Goal: Task Accomplishment & Management: Use online tool/utility

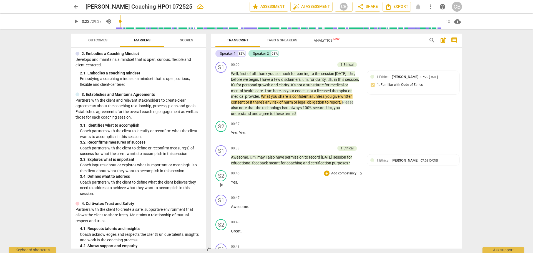
scroll to position [83, 0]
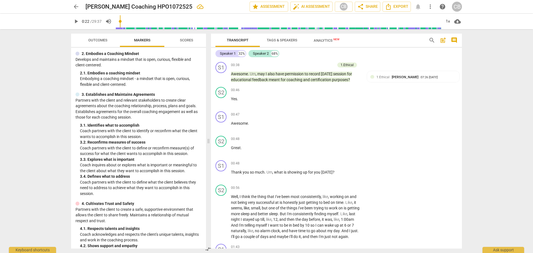
click at [509, 122] on div "arrow_back [PERSON_NAME] Coaching HPO1072525 edit star Assessment auto_fix_high…" at bounding box center [266, 126] width 533 height 253
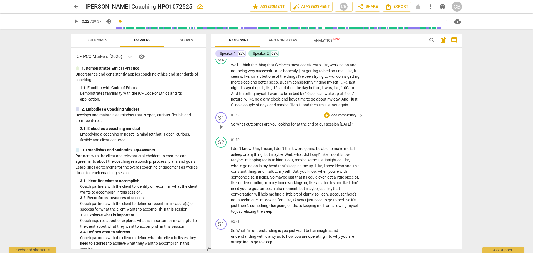
scroll to position [194, 0]
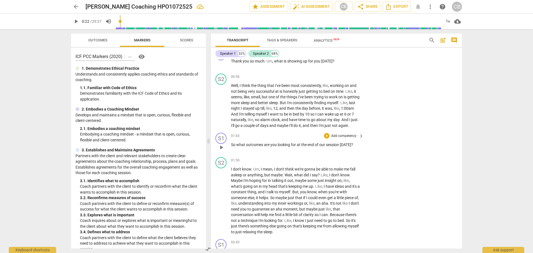
click at [346, 138] on p "Add competency" at bounding box center [344, 135] width 26 height 5
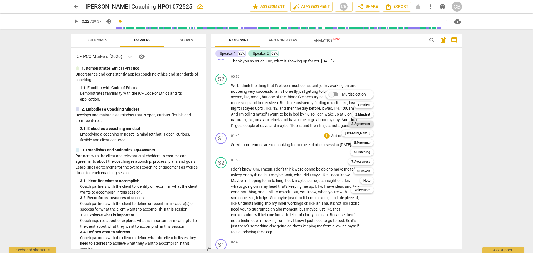
click at [367, 124] on b "3.Agreement" at bounding box center [360, 123] width 19 height 7
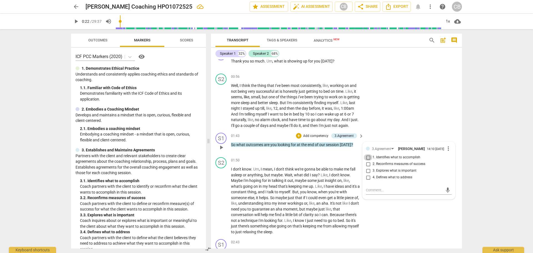
click at [366, 161] on input "1. Identifies what to accomplish" at bounding box center [368, 157] width 9 height 7
checkbox input "true"
click at [299, 153] on div "01:43 + Add competency 3.Agreement keyboard_arrow_right So what outcomes are yo…" at bounding box center [297, 143] width 133 height 20
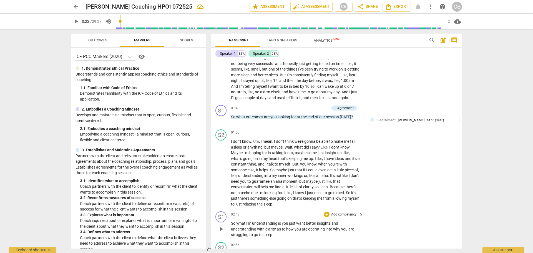
scroll to position [278, 0]
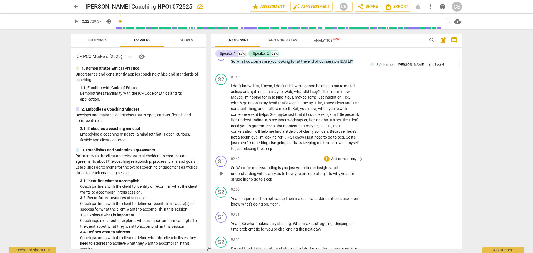
click at [347, 162] on p "Add competency" at bounding box center [344, 159] width 26 height 5
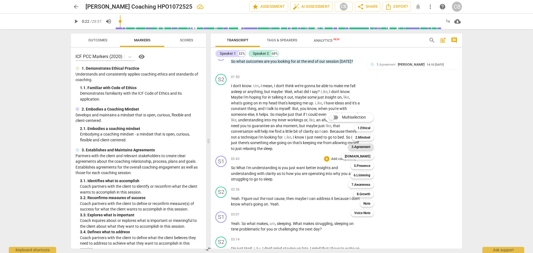
click at [362, 149] on b "3.Agreement" at bounding box center [360, 146] width 19 height 7
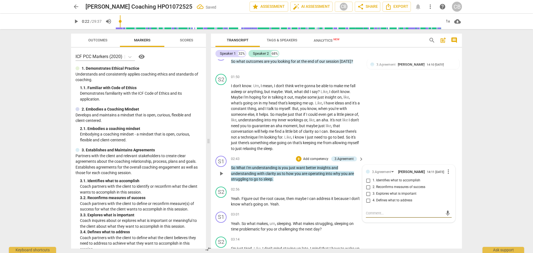
click at [368, 190] on input "2. Reconfirms measures of success" at bounding box center [368, 187] width 9 height 7
checkbox input "true"
click at [423, 147] on div "S2 play_arrow pause 01:50 + Add competency keyboard_arrow_right I don't know . …" at bounding box center [336, 113] width 251 height 82
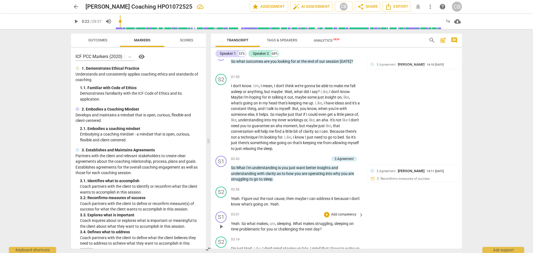
click at [344, 217] on p "Add competency" at bounding box center [344, 214] width 26 height 5
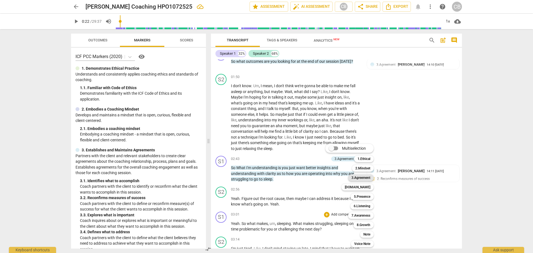
click at [362, 179] on b "3.Agreement" at bounding box center [360, 177] width 19 height 7
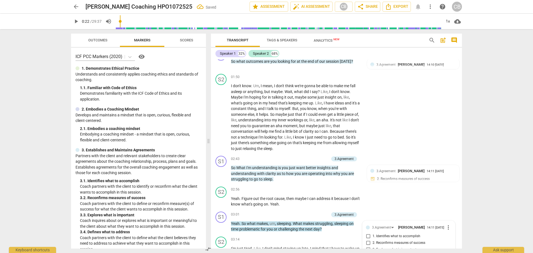
scroll to position [400, 0]
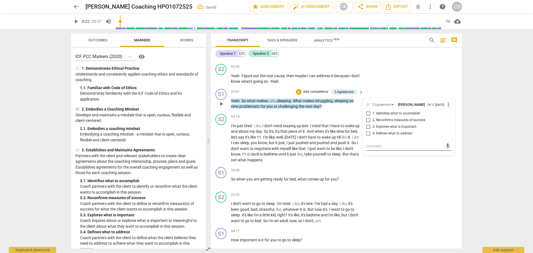
click at [364, 130] on input "3. Explores what is important" at bounding box center [368, 126] width 9 height 7
checkbox input "true"
click at [405, 197] on div "S2 play_arrow pause 03:52 + Add competency keyboard_arrow_right I don't want to…" at bounding box center [336, 207] width 251 height 36
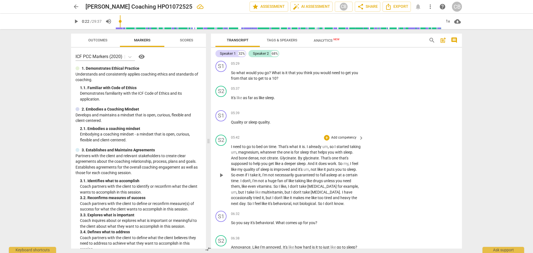
scroll to position [705, 0]
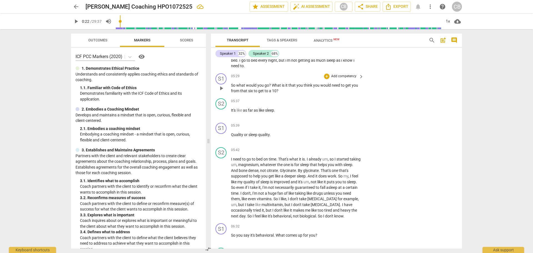
click at [343, 79] on p "Add competency" at bounding box center [344, 76] width 26 height 5
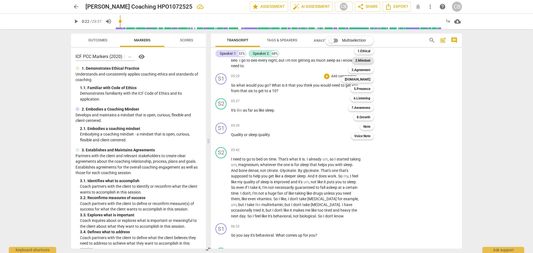
click at [365, 59] on b "2.Mindset" at bounding box center [362, 60] width 15 height 7
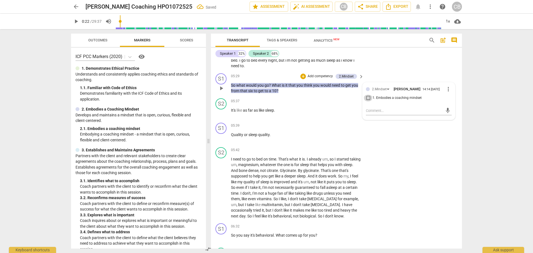
click at [368, 101] on input "1. Embodies a coaching mindset" at bounding box center [368, 98] width 9 height 7
checkbox input "true"
click at [408, 145] on div "S1 play_arrow pause 05:39 + Add competency keyboard_arrow_right Quality or slee…" at bounding box center [336, 132] width 251 height 24
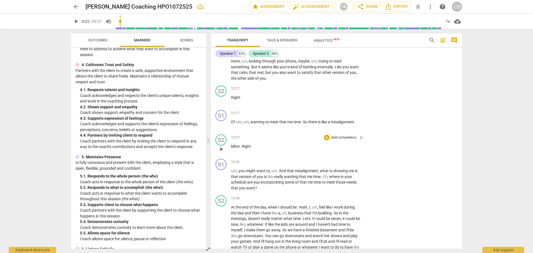
scroll to position [1482, 0]
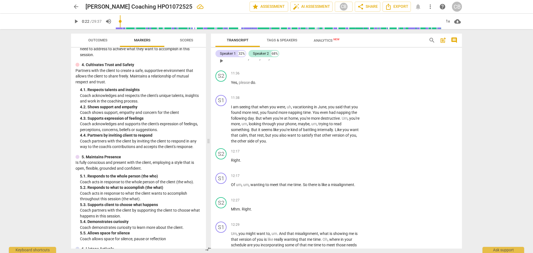
click at [343, 52] on p "Add competency" at bounding box center [344, 49] width 26 height 5
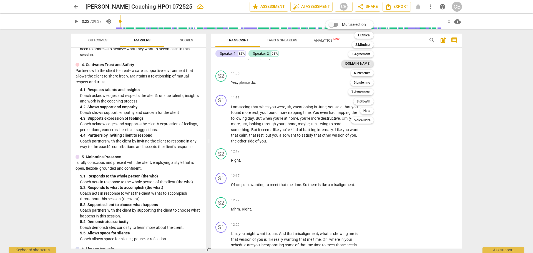
click at [370, 63] on b "[DOMAIN_NAME]" at bounding box center [358, 63] width 26 height 7
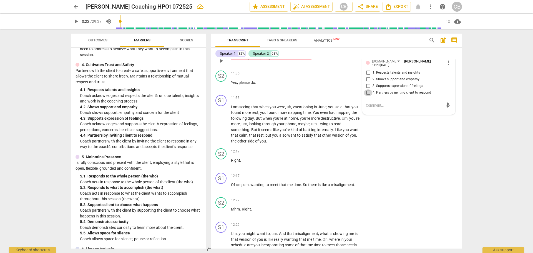
click at [368, 96] on input "4. Partners by inviting client to respond" at bounding box center [368, 92] width 9 height 7
checkbox input "true"
click at [406, 146] on div "S1 play_arrow pause 11:38 + Add competency keyboard_arrow_right I am seeing tha…" at bounding box center [336, 120] width 251 height 54
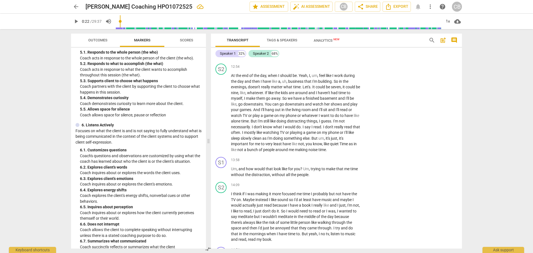
scroll to position [278, 0]
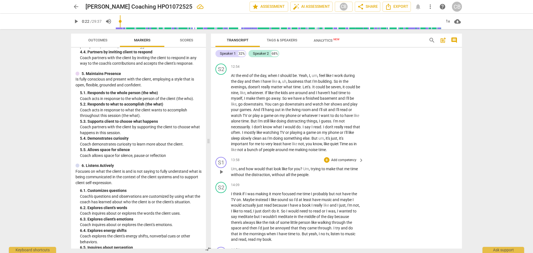
click at [339, 163] on p "Add competency" at bounding box center [344, 160] width 26 height 5
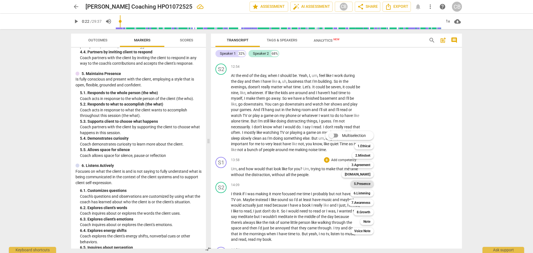
click at [364, 184] on b "5.Presence" at bounding box center [362, 183] width 16 height 7
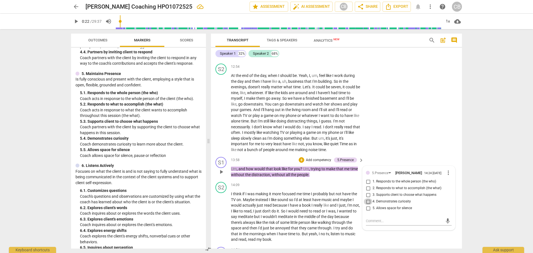
click at [367, 205] on input "4. Demonstrates curiosity" at bounding box center [368, 201] width 9 height 7
checkbox input "true"
click at [408, 145] on div "S2 play_arrow pause 12:54 + Add competency keyboard_arrow_right At the end of t…" at bounding box center [336, 107] width 251 height 93
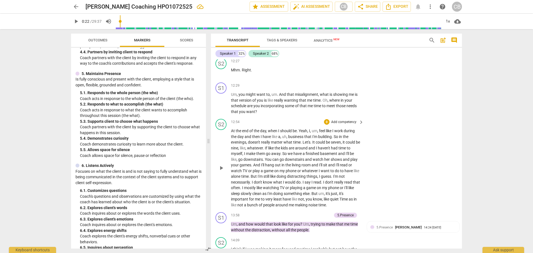
scroll to position [1621, 0]
click at [348, 89] on p "Add competency" at bounding box center [344, 86] width 26 height 5
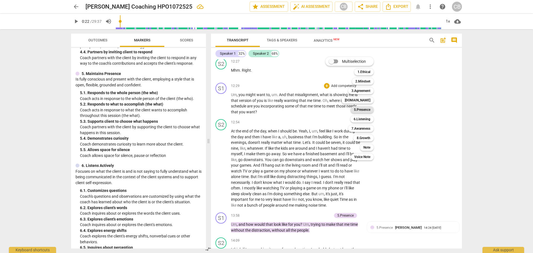
click at [359, 109] on b "5.Presence" at bounding box center [362, 109] width 16 height 7
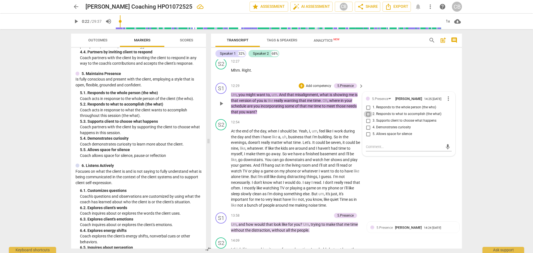
click at [366, 117] on input "2. Responds to what to accomplish (the what)" at bounding box center [368, 114] width 9 height 7
checkbox input "true"
drag, startPoint x: 397, startPoint y: 205, endPoint x: 409, endPoint y: 207, distance: 11.9
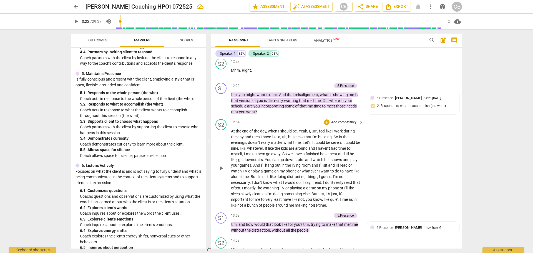
drag, startPoint x: 409, startPoint y: 207, endPoint x: 386, endPoint y: 151, distance: 60.9
click at [387, 150] on div "S2 play_arrow pause 12:54 + Add competency keyboard_arrow_right At the end of t…" at bounding box center [336, 163] width 251 height 93
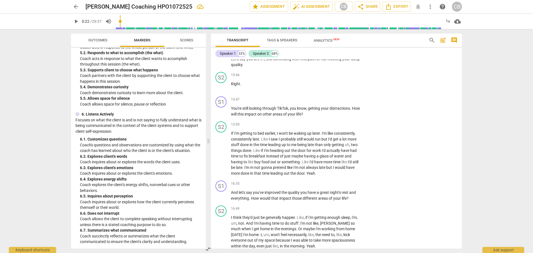
scroll to position [333, 0]
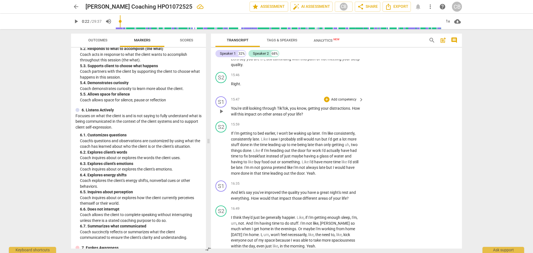
click at [337, 102] on p "Add competency" at bounding box center [344, 99] width 26 height 5
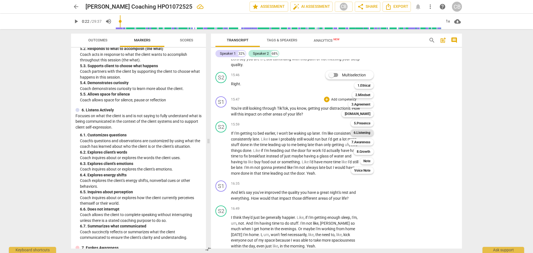
click at [361, 134] on b "6.Listening" at bounding box center [362, 132] width 17 height 7
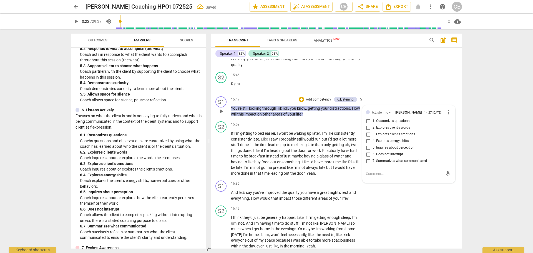
click at [367, 124] on input "1. Customizes questions" at bounding box center [368, 121] width 9 height 7
checkbox input "true"
click at [433, 94] on div "S2 play_arrow pause 15:46 + Add competency keyboard_arrow_right Right ." at bounding box center [336, 82] width 251 height 24
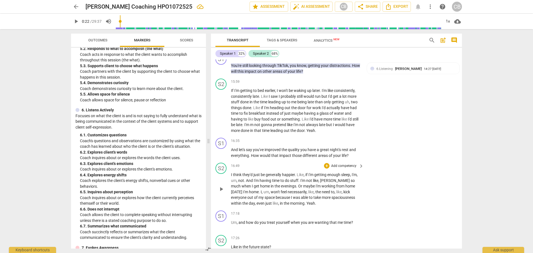
scroll to position [2010, 0]
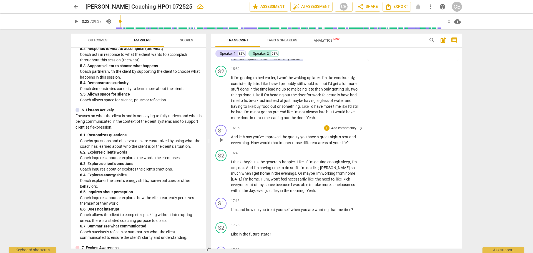
click at [346, 131] on p "Add competency" at bounding box center [344, 128] width 26 height 5
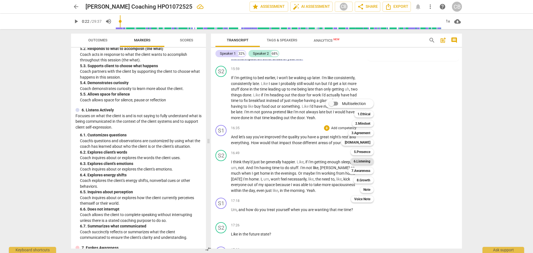
click at [365, 160] on b "6.Listening" at bounding box center [362, 161] width 17 height 7
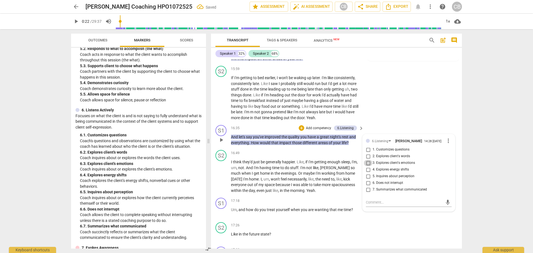
click at [367, 166] on input "3. Explores client's emotions" at bounding box center [368, 163] width 9 height 7
checkbox input "true"
click at [416, 123] on div "S2 play_arrow pause 15:59 + Add competency keyboard_arrow_right If I'm getting …" at bounding box center [336, 93] width 251 height 59
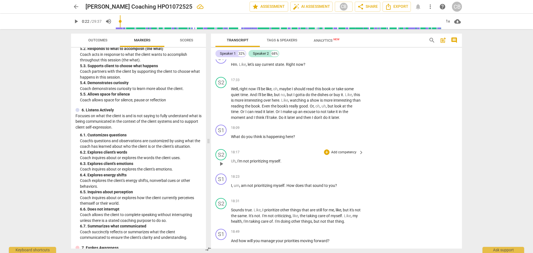
scroll to position [2204, 0]
click at [338, 130] on p "Add competency" at bounding box center [344, 127] width 26 height 5
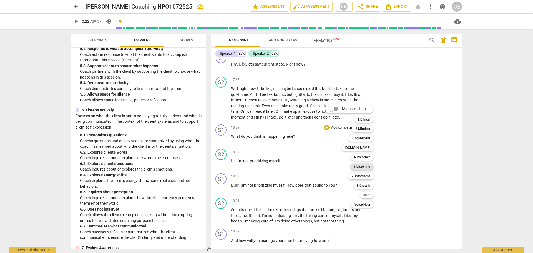
click at [364, 166] on b "6.Listening" at bounding box center [362, 166] width 17 height 7
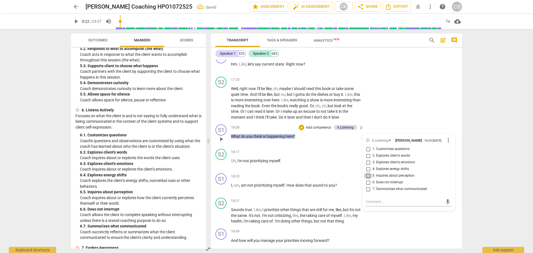
click at [368, 179] on input "5. Inquires about perception" at bounding box center [368, 175] width 9 height 7
checkbox input "true"
click at [454, 147] on div "S1 play_arrow pause 18:09 + Add competency 6.Listening keyboard_arrow_right Wha…" at bounding box center [336, 134] width 251 height 24
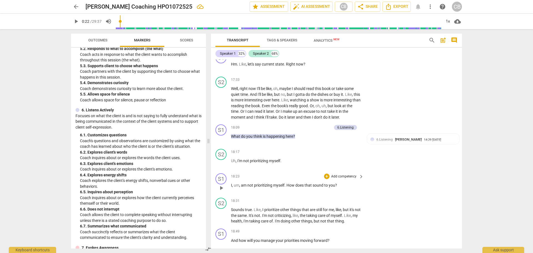
click at [347, 179] on p "Add competency" at bounding box center [344, 176] width 26 height 5
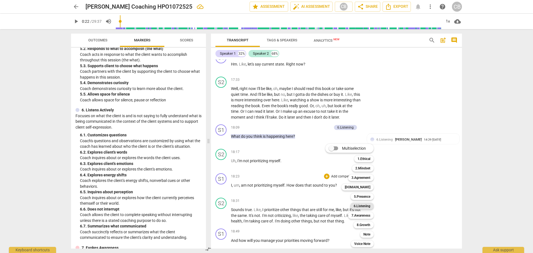
click at [365, 208] on b "6.Listening" at bounding box center [362, 206] width 17 height 7
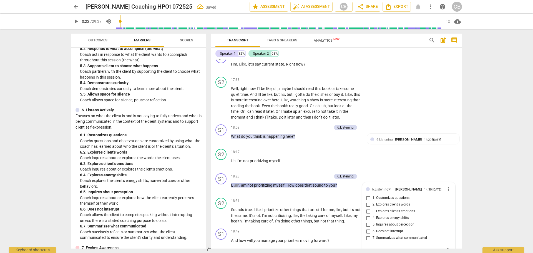
scroll to position [2331, 0]
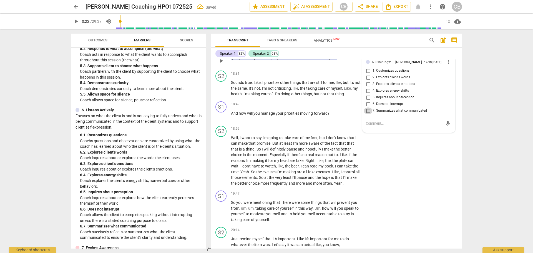
click at [371, 114] on input "7. Summarizes what communicated" at bounding box center [368, 110] width 9 height 7
checkbox input "true"
click at [407, 186] on div "S2 play_arrow pause 18:59 + Add competency keyboard_arrow_right Well , I want t…" at bounding box center [336, 155] width 251 height 65
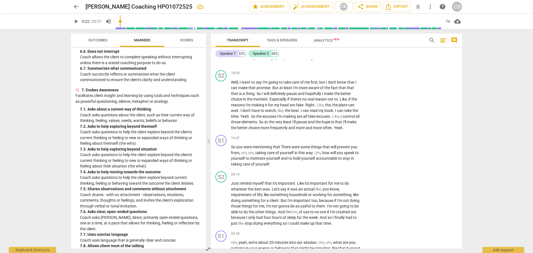
scroll to position [500, 0]
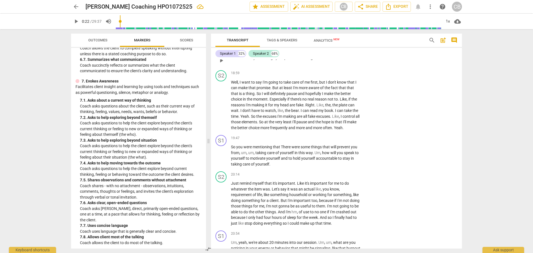
click at [347, 51] on p "Add competency" at bounding box center [344, 48] width 26 height 5
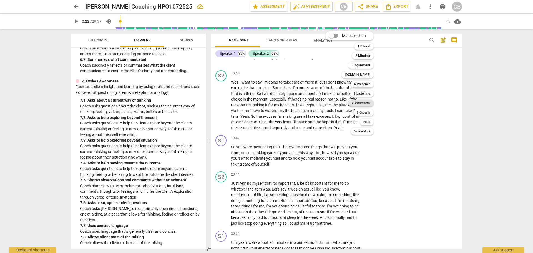
click at [362, 104] on b "7.Awareness" at bounding box center [360, 103] width 19 height 7
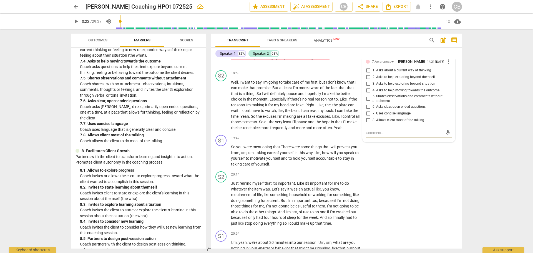
scroll to position [611, 0]
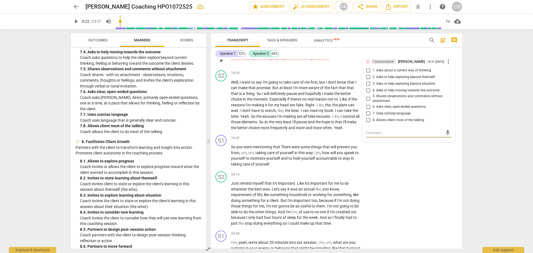
click at [389, 64] on div "7.Awareness" at bounding box center [381, 61] width 19 height 5
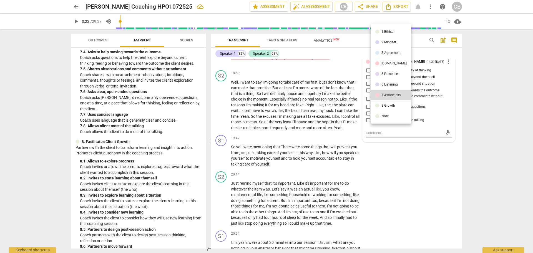
click at [390, 104] on div "8.Growth" at bounding box center [388, 105] width 14 height 3
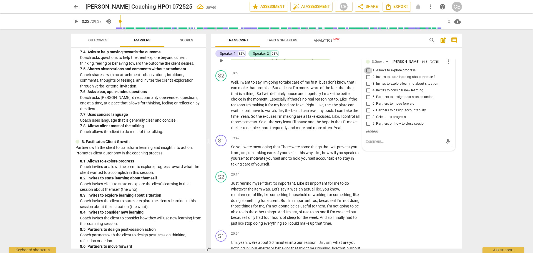
click at [365, 74] on input "1. Allows to explore progress" at bounding box center [368, 70] width 9 height 7
checkbox input "true"
click at [431, 209] on div "S2 play_arrow pause 20:14 + Add competency keyboard_arrow_right Just remind mys…" at bounding box center [336, 198] width 251 height 59
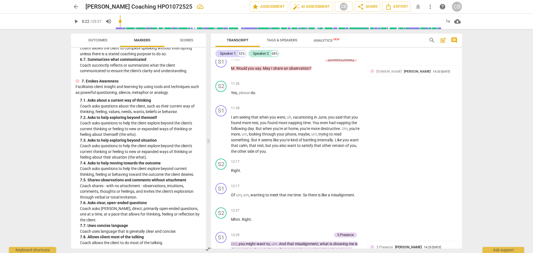
scroll to position [1471, 0]
click at [319, 63] on p "Add competency" at bounding box center [309, 60] width 26 height 5
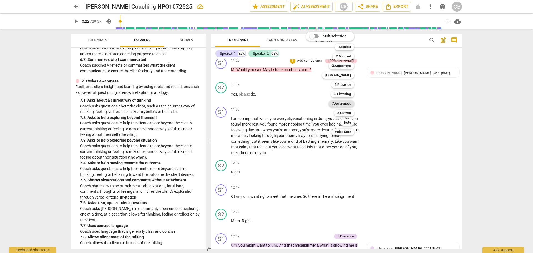
click at [345, 104] on b "7.Awareness" at bounding box center [341, 103] width 19 height 7
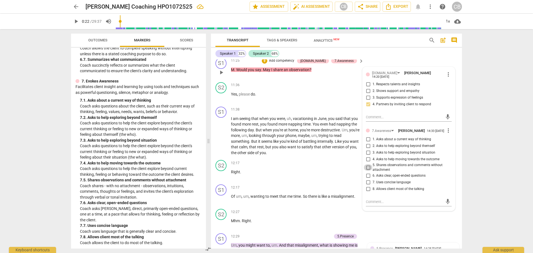
click at [366, 171] on input "5. Shares observations and comments without attachment" at bounding box center [368, 167] width 9 height 7
checkbox input "true"
click at [455, 56] on div "S2 play_arrow pause 10:17 + Add competency keyboard_arrow_right I don't know . …" at bounding box center [336, 20] width 251 height 70
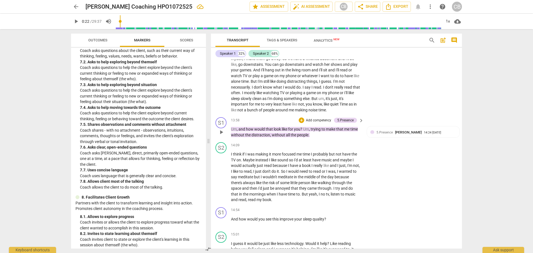
scroll to position [1748, 0]
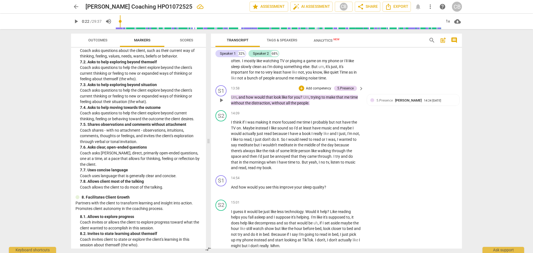
click at [310, 91] on p "Add competency" at bounding box center [318, 88] width 26 height 5
click at [335, 130] on b "7.Awareness" at bounding box center [335, 131] width 19 height 7
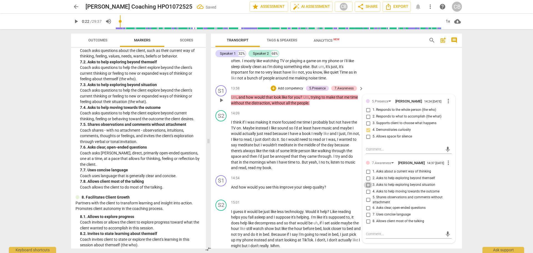
click at [365, 188] on input "3. Asks to help exploring beyond situation" at bounding box center [368, 184] width 9 height 7
checkbox input "true"
click at [454, 108] on div "S1 play_arrow pause 13:58 + Add competency 5.Presence 7.Awareness keyboard_arro…" at bounding box center [336, 95] width 251 height 25
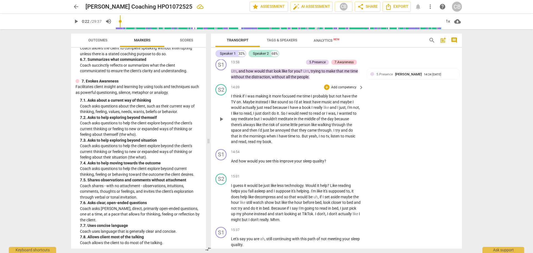
scroll to position [1721, 0]
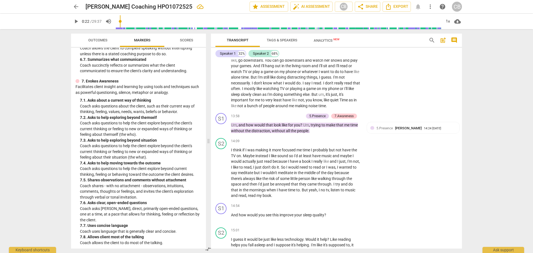
click at [188, 41] on span "Scores" at bounding box center [186, 40] width 13 height 4
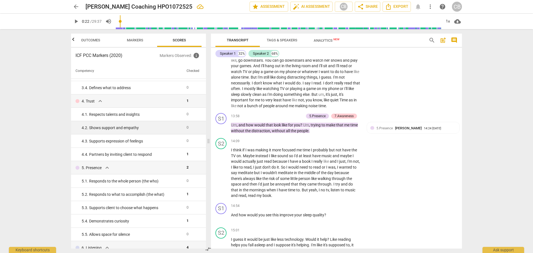
scroll to position [111, 0]
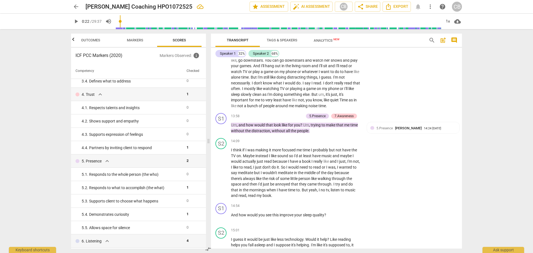
click at [130, 42] on span "Markers" at bounding box center [135, 40] width 30 height 7
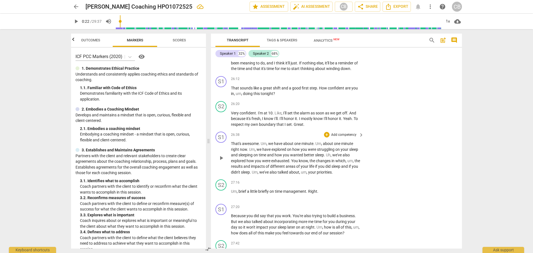
scroll to position [3165, 0]
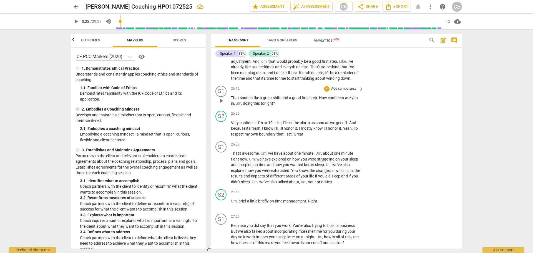
click at [342, 91] on p "Add competency" at bounding box center [344, 88] width 26 height 5
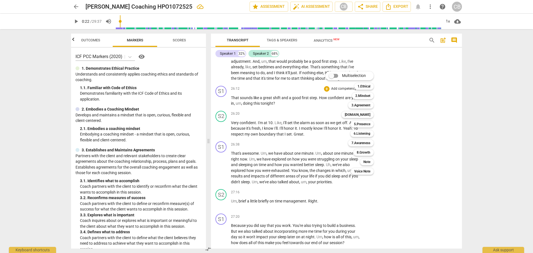
click at [430, 148] on div at bounding box center [266, 126] width 533 height 253
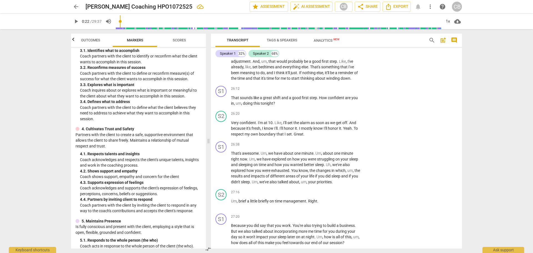
scroll to position [139, 0]
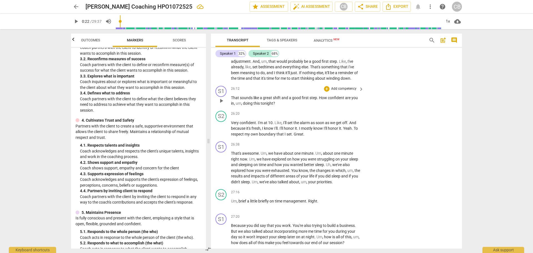
click at [348, 91] on p "Add competency" at bounding box center [344, 88] width 26 height 5
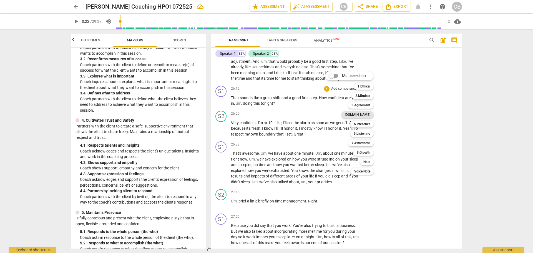
click at [362, 116] on b "[DOMAIN_NAME]" at bounding box center [358, 114] width 26 height 7
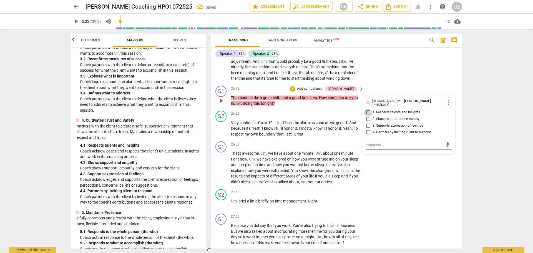
click at [367, 116] on input "1. Respects talents and insights" at bounding box center [368, 112] width 9 height 7
checkbox input "true"
click at [405, 187] on div "S1 play_arrow pause 26:38 + Add competency keyboard_arrow_right That's awesome …" at bounding box center [336, 163] width 251 height 48
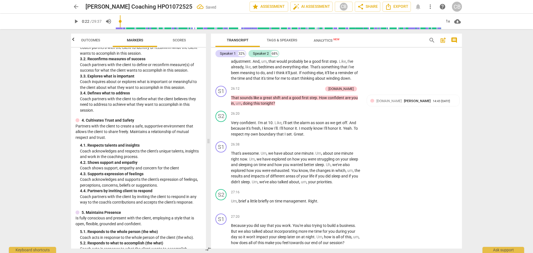
click at [181, 38] on span "Scores" at bounding box center [179, 40] width 13 height 4
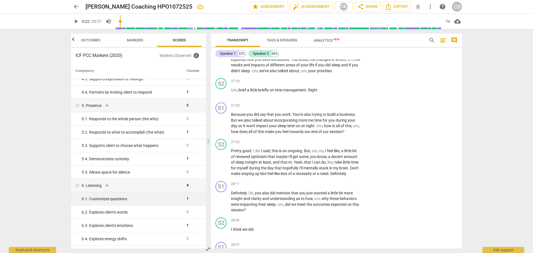
scroll to position [194, 0]
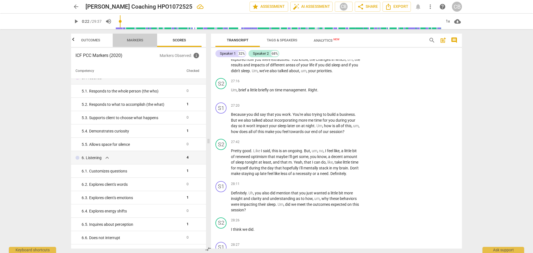
click at [135, 40] on span "Markers" at bounding box center [135, 40] width 16 height 4
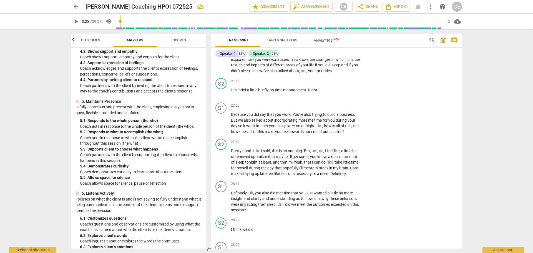
scroll to position [278, 0]
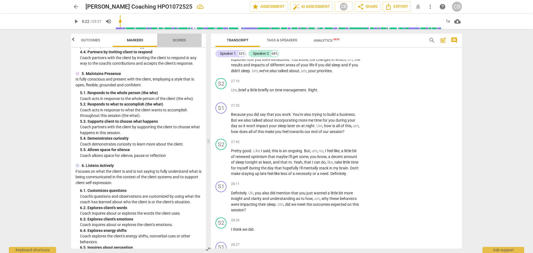
click at [188, 40] on span "Scores" at bounding box center [179, 40] width 27 height 7
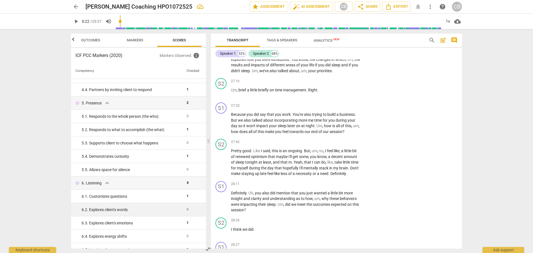
scroll to position [167, 0]
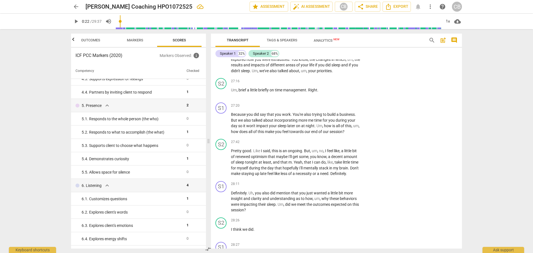
drag, startPoint x: 128, startPoint y: 41, endPoint x: 149, endPoint y: 47, distance: 21.7
click at [128, 41] on span "Markers" at bounding box center [135, 40] width 16 height 4
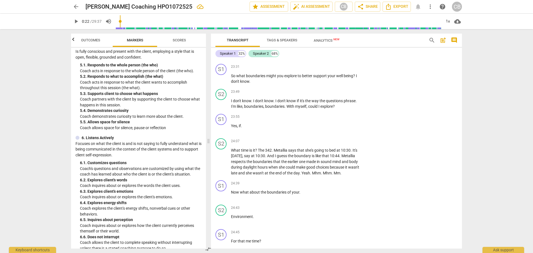
scroll to position [2860, 0]
click at [222, 108] on span "play_arrow" at bounding box center [221, 104] width 7 height 7
click at [219, 108] on span "pause" at bounding box center [221, 104] width 7 height 7
click at [221, 132] on span "play_arrow" at bounding box center [221, 129] width 7 height 7
click at [220, 132] on span "pause" at bounding box center [221, 129] width 7 height 7
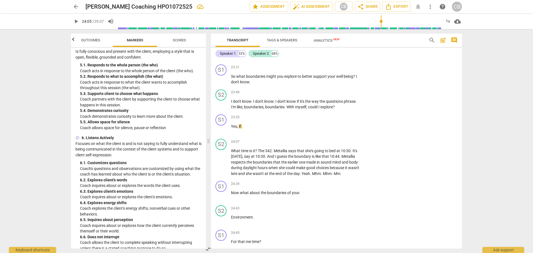
click at [222, 52] on span "play_arrow" at bounding box center [221, 48] width 7 height 7
click at [224, 108] on span "pause" at bounding box center [221, 104] width 7 height 7
type input "1434"
click at [347, 70] on p "Add competency" at bounding box center [344, 67] width 26 height 5
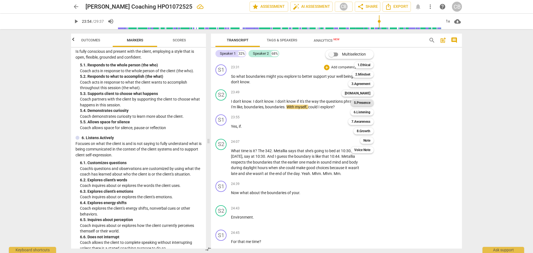
click at [365, 104] on b "5.Presence" at bounding box center [362, 102] width 16 height 7
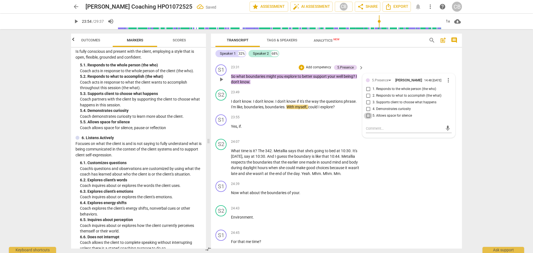
click at [368, 119] on input "5. Allows space for silence" at bounding box center [368, 115] width 9 height 7
checkbox input "true"
click at [418, 179] on div "S2 play_arrow pause 24:07 + Add competency keyboard_arrow_right What time is it…" at bounding box center [336, 158] width 251 height 42
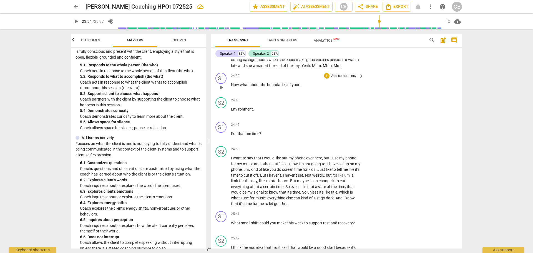
scroll to position [2971, 0]
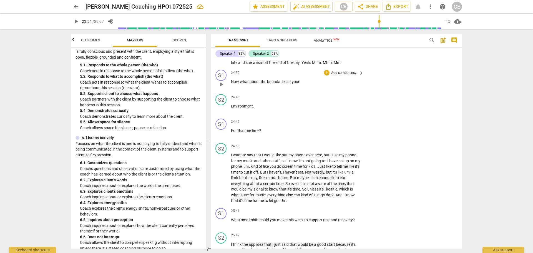
click at [220, 88] on span "play_arrow" at bounding box center [221, 84] width 7 height 7
click at [222, 112] on span "pause" at bounding box center [221, 108] width 7 height 7
type input "1494"
click at [298, 84] on span "your" at bounding box center [295, 81] width 7 height 4
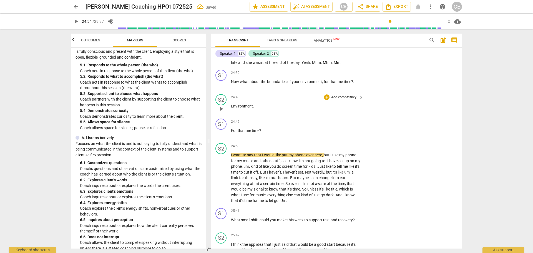
click at [244, 100] on div "24:43 + Add competency keyboard_arrow_right" at bounding box center [297, 97] width 133 height 6
click at [258, 109] on p "Environment ." at bounding box center [296, 106] width 130 height 6
click at [355, 85] on p "Now what about the boundaries of your environment , for that me time ? ." at bounding box center [296, 82] width 130 height 6
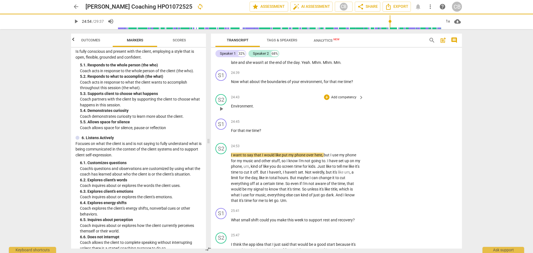
click at [254, 109] on p "Environment ." at bounding box center [296, 106] width 130 height 6
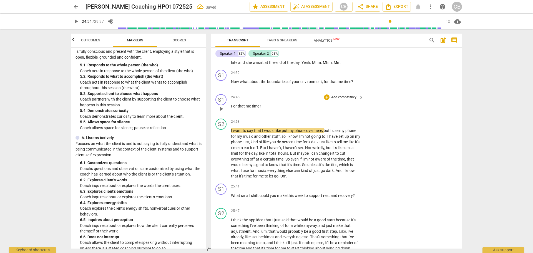
click at [267, 109] on p "For that me time ?" at bounding box center [296, 106] width 130 height 6
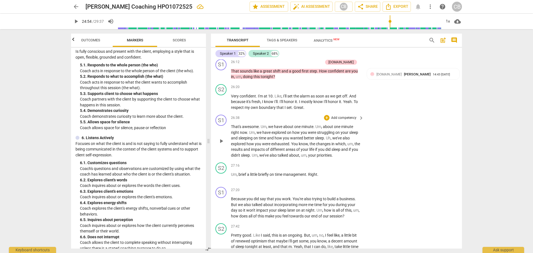
scroll to position [3110, 0]
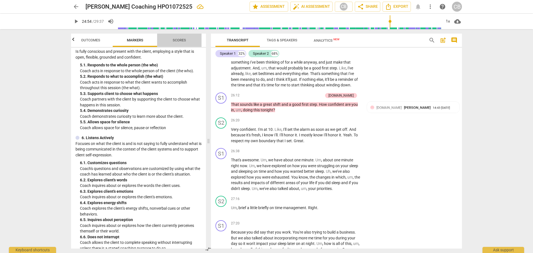
click at [179, 40] on span "Scores" at bounding box center [179, 40] width 13 height 4
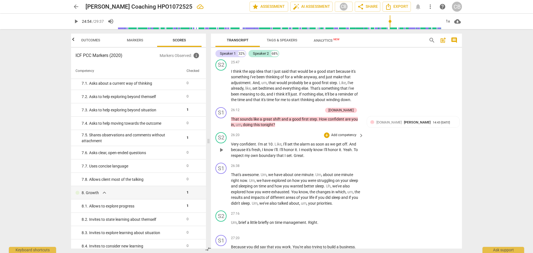
scroll to position [3082, 0]
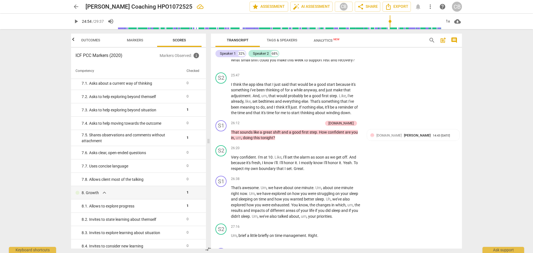
click at [131, 38] on span "Markers" at bounding box center [135, 40] width 16 height 4
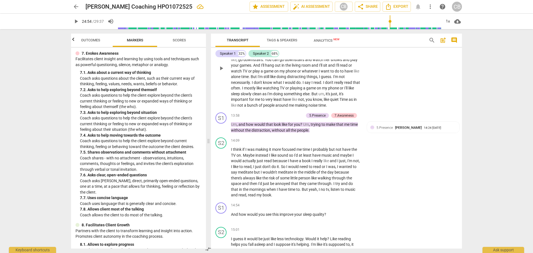
scroll to position [1778, 0]
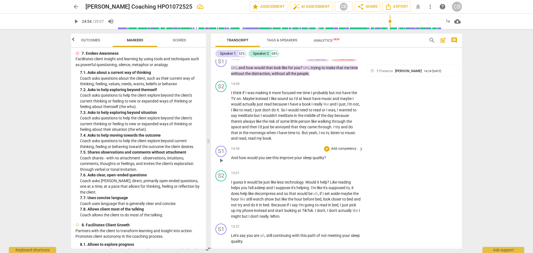
click at [343, 151] on p "Add competency" at bounding box center [344, 148] width 26 height 5
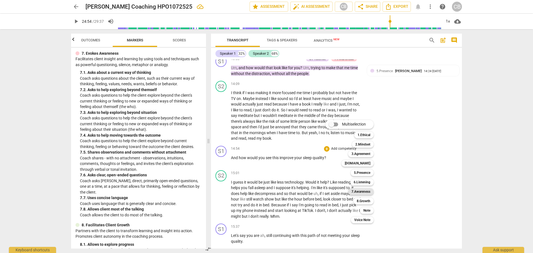
click at [360, 192] on b "7.Awareness" at bounding box center [360, 191] width 19 height 7
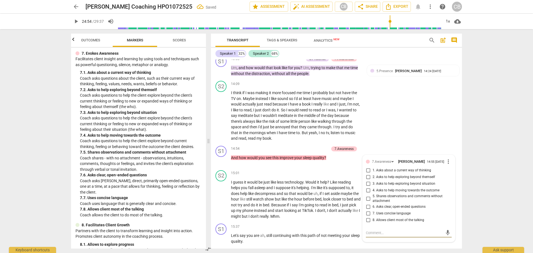
scroll to position [1881, 0]
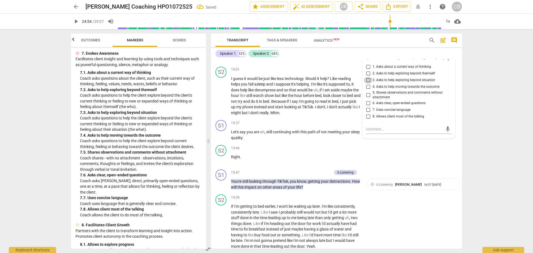
click at [366, 84] on input "3. Asks to help exploring beyond situation" at bounding box center [368, 80] width 9 height 7
checkbox input "true"
click at [408, 192] on div "S1 play_arrow pause 15:47 + Add competency 6.Listening keyboard_arrow_right You…" at bounding box center [336, 179] width 251 height 25
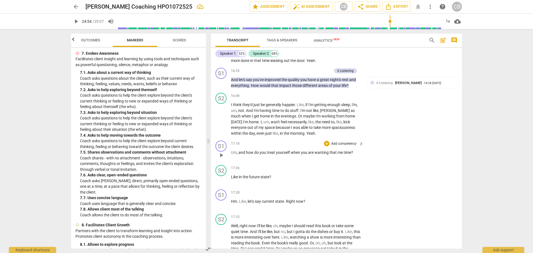
scroll to position [2076, 0]
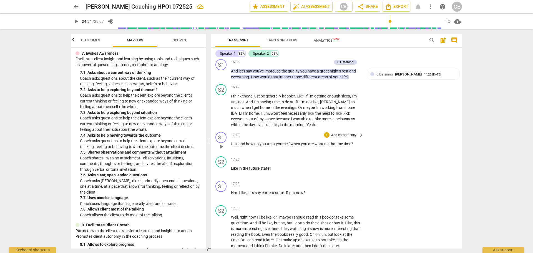
click at [345, 138] on p "Add competency" at bounding box center [344, 135] width 26 height 5
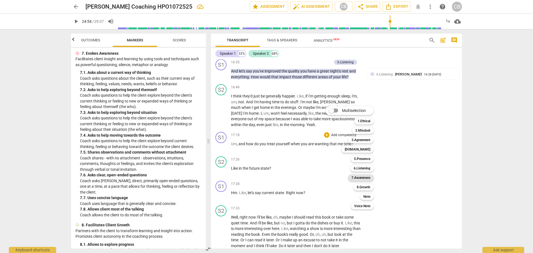
click at [354, 177] on b "7.Awareness" at bounding box center [360, 177] width 19 height 7
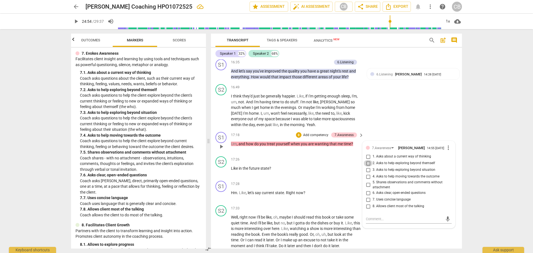
click at [367, 167] on input "2. Asks to help exploring beyond themself" at bounding box center [368, 163] width 9 height 7
checkbox input "true"
click at [426, 130] on div "S2 play_arrow pause 16:49 + Add competency keyboard_arrow_right I think they'd …" at bounding box center [336, 106] width 251 height 48
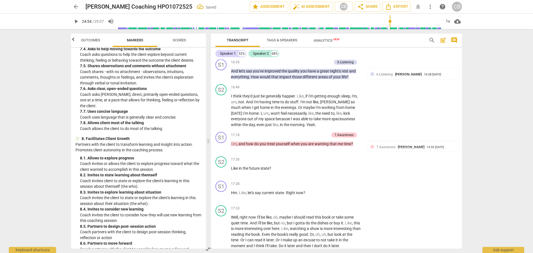
scroll to position [638, 0]
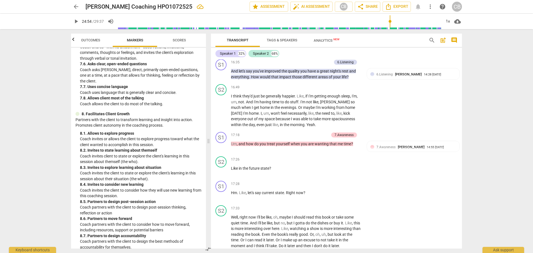
click at [172, 38] on span "Scores" at bounding box center [179, 40] width 27 height 7
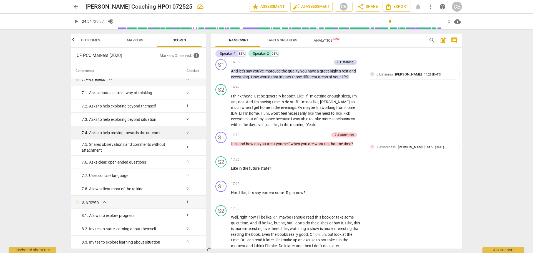
scroll to position [389, 0]
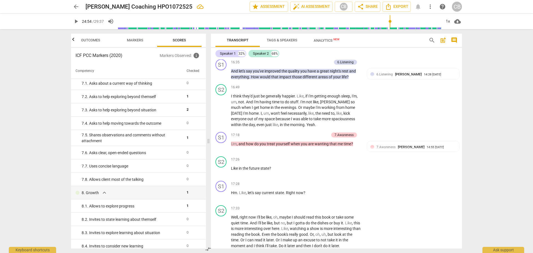
click at [128, 44] on button "Markers" at bounding box center [135, 40] width 44 height 13
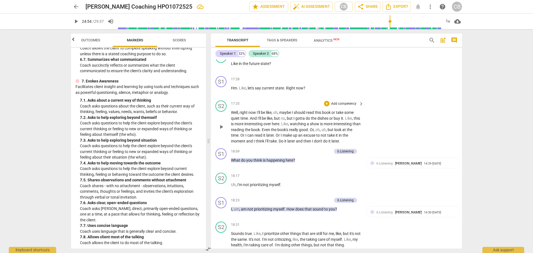
scroll to position [2187, 0]
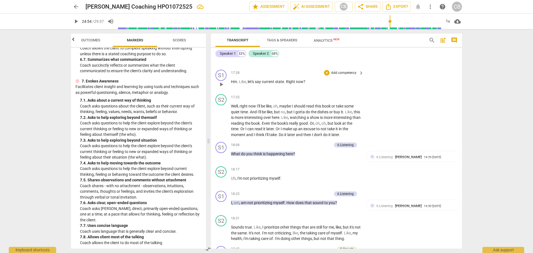
click at [344, 75] on p "Add competency" at bounding box center [344, 72] width 26 height 5
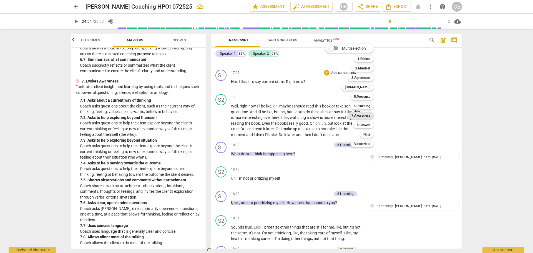
click at [372, 116] on div "7.Awareness" at bounding box center [361, 115] width 26 height 7
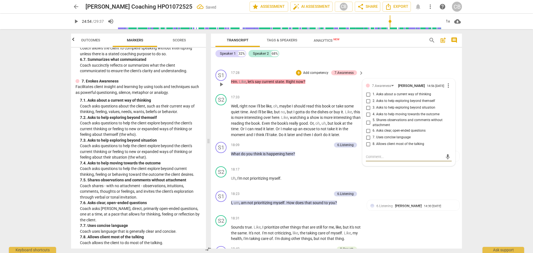
click at [365, 98] on input "1. Asks about a current way of thinking" at bounding box center [368, 94] width 9 height 7
checkbox input "true"
click at [410, 213] on div "S1 play_arrow pause 18:23 + Add competency 6.Listening keyboard_arrow_right I ,…" at bounding box center [336, 200] width 251 height 24
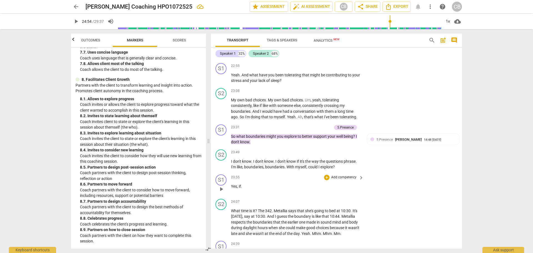
scroll to position [2797, 0]
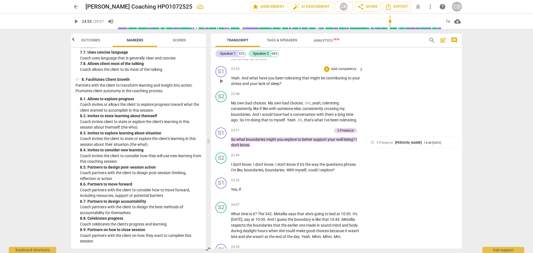
click at [342, 72] on p "Add competency" at bounding box center [344, 69] width 26 height 5
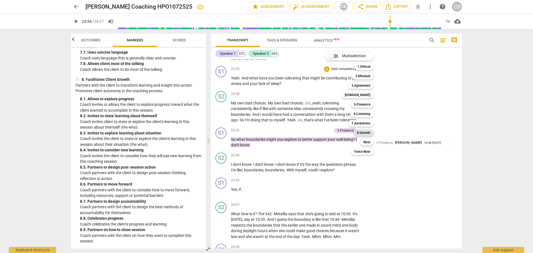
click at [364, 133] on b "8.Growth" at bounding box center [364, 132] width 14 height 7
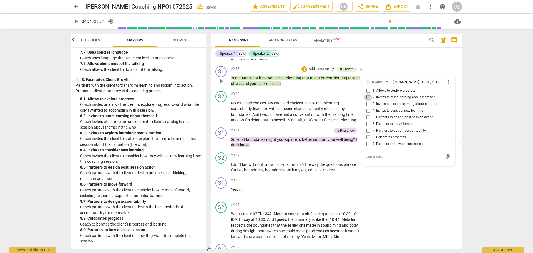
click at [367, 101] on input "2. Invites to state learning about themself" at bounding box center [368, 97] width 9 height 7
checkbox input "true"
click at [420, 200] on div "S1 play_arrow pause 23:55 + Add competency keyboard_arrow_right Yes , if ." at bounding box center [336, 187] width 251 height 24
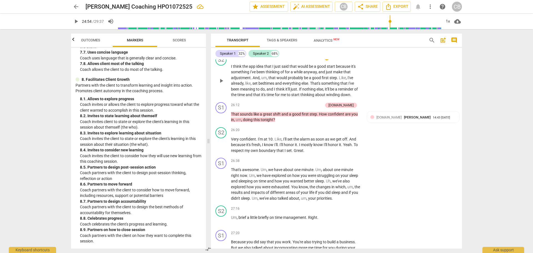
scroll to position [3102, 0]
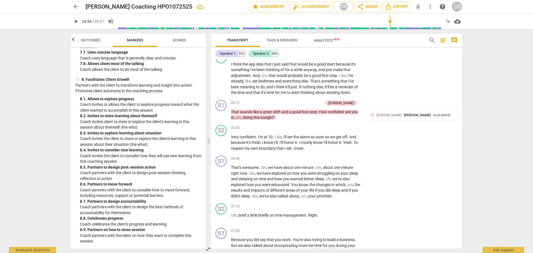
click at [346, 33] on p "Add competency" at bounding box center [344, 30] width 26 height 5
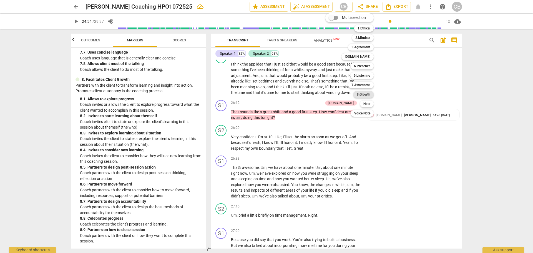
click at [362, 95] on b "8.Growth" at bounding box center [364, 94] width 14 height 7
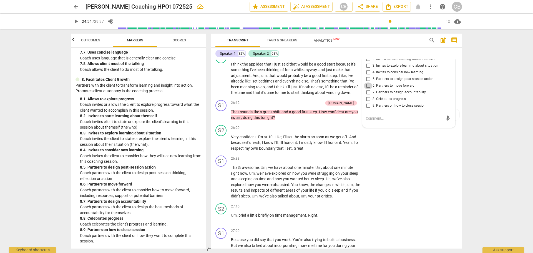
click at [367, 89] on input "6. Partners to move forward" at bounding box center [368, 85] width 9 height 7
checkbox input "true"
click at [397, 153] on div "S2 play_arrow pause 26:20 + Add competency keyboard_arrow_right Very confident …" at bounding box center [336, 138] width 251 height 31
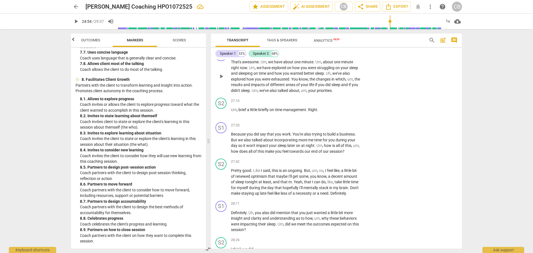
scroll to position [3213, 0]
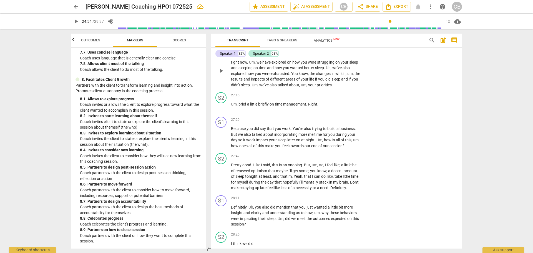
click at [219, 74] on span "play_arrow" at bounding box center [221, 70] width 7 height 7
click at [230, 112] on div "S2 play_arrow pause" at bounding box center [223, 102] width 16 height 20
click at [221, 110] on span "pause" at bounding box center [221, 107] width 7 height 7
click at [232, 106] on span "Um" at bounding box center [234, 104] width 6 height 4
click at [231, 106] on span "Um" at bounding box center [234, 104] width 6 height 4
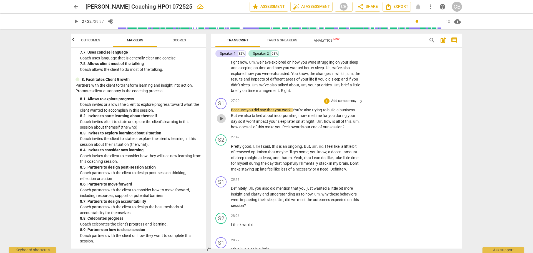
click at [220, 122] on span "play_arrow" at bounding box center [221, 118] width 7 height 7
click at [220, 122] on span "pause" at bounding box center [221, 118] width 7 height 7
type input "1661"
click at [231, 112] on span "Because" at bounding box center [239, 110] width 16 height 4
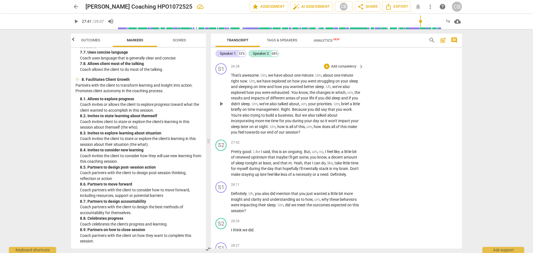
scroll to position [3195, 0]
click at [350, 69] on p "Add competency" at bounding box center [344, 66] width 26 height 5
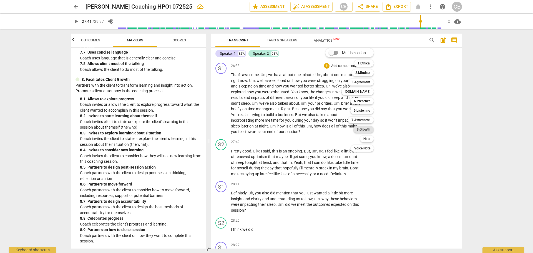
click at [367, 128] on b "8.Growth" at bounding box center [364, 129] width 14 height 7
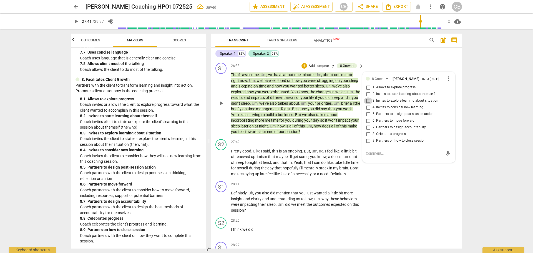
click at [367, 104] on input "3. Invites to explore learning about situation" at bounding box center [368, 100] width 9 height 7
checkbox input "true"
click at [394, 213] on div "S1 play_arrow pause 28:11 + Add competency keyboard_arrow_right Definitely . Uh…" at bounding box center [336, 197] width 251 height 36
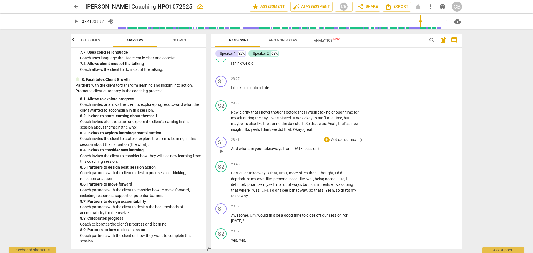
scroll to position [3362, 0]
click at [328, 142] on div "+" at bounding box center [327, 139] width 6 height 6
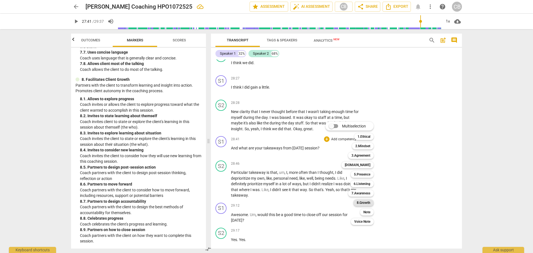
click at [366, 202] on b "8.Growth" at bounding box center [364, 202] width 14 height 7
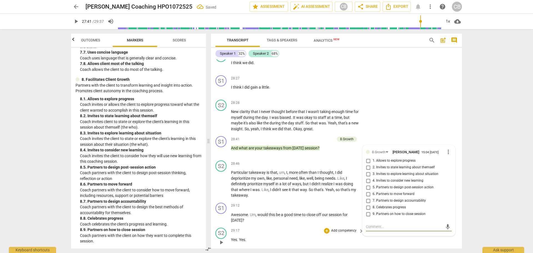
scroll to position [3471, 0]
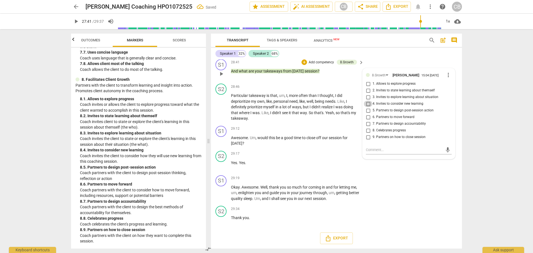
click at [368, 107] on input "4. Invites to consider new learning" at bounding box center [368, 103] width 9 height 7
checkbox input "true"
click at [417, 188] on div "S1 play_arrow pause 29:19 + Add competency keyboard_arrow_right Okay . Awesome …" at bounding box center [336, 188] width 251 height 31
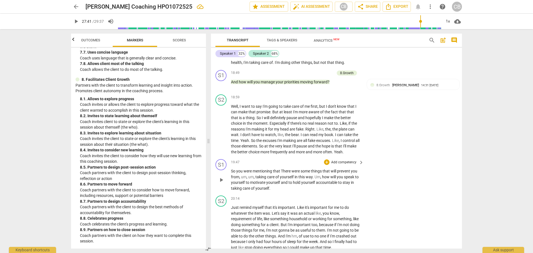
scroll to position [2418, 0]
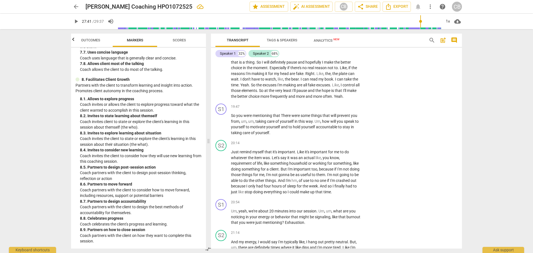
click at [180, 39] on span "Scores" at bounding box center [179, 40] width 13 height 4
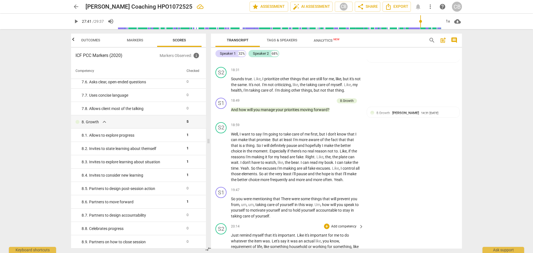
scroll to position [2390, 0]
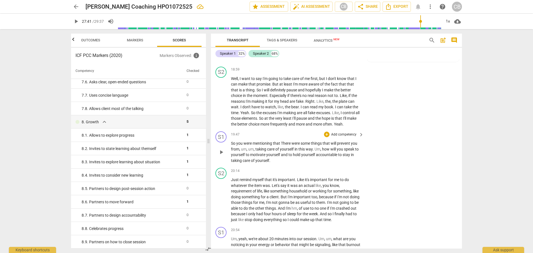
click at [354, 137] on p "Add competency" at bounding box center [344, 134] width 26 height 5
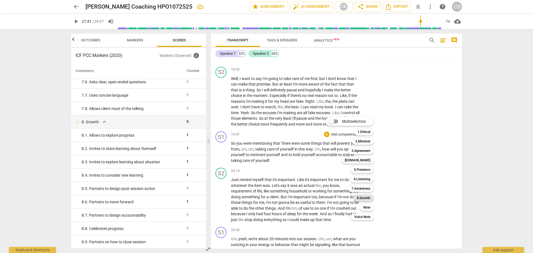
click at [367, 197] on b "8.Growth" at bounding box center [364, 198] width 14 height 7
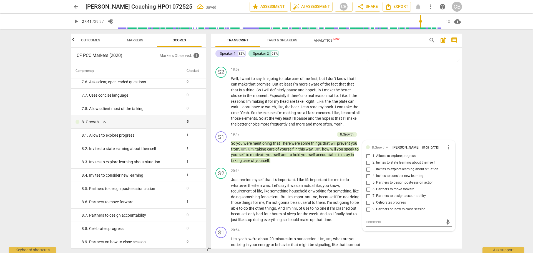
scroll to position [2495, 0]
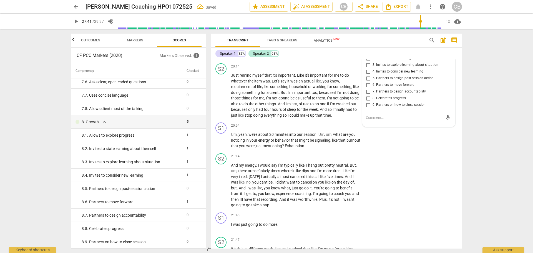
click at [368, 95] on input "7. Partners to design accountability" at bounding box center [368, 91] width 9 height 7
checkbox input "true"
click at [401, 151] on div "S1 play_arrow pause 20:54 + Add competency keyboard_arrow_right Um , yeah , we'…" at bounding box center [336, 135] width 251 height 31
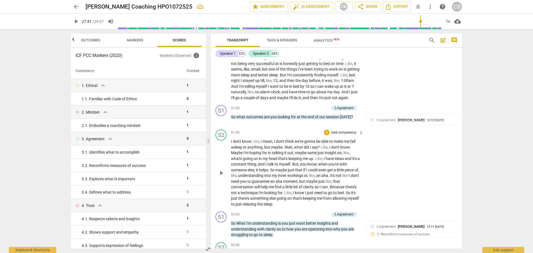
scroll to position [250, 0]
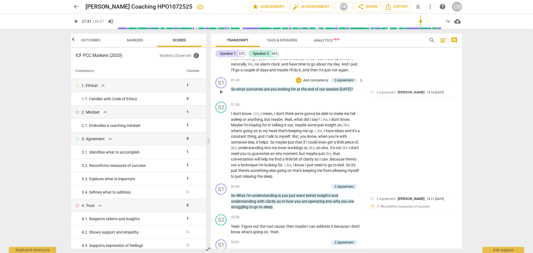
click at [221, 95] on span "play_arrow" at bounding box center [221, 92] width 7 height 7
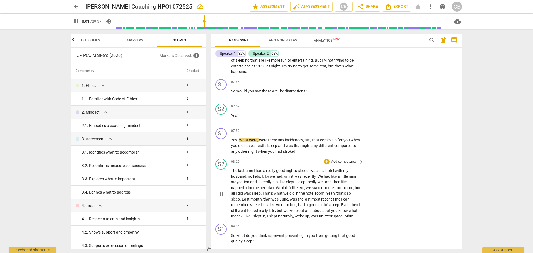
scroll to position [1110, 0]
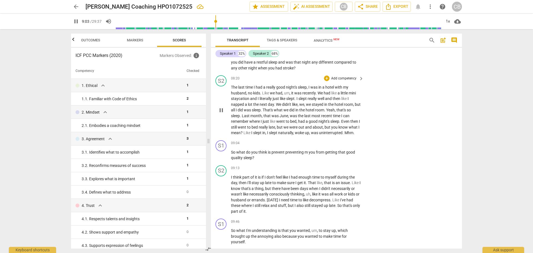
click at [221, 114] on span "pause" at bounding box center [221, 110] width 7 height 7
type input "544"
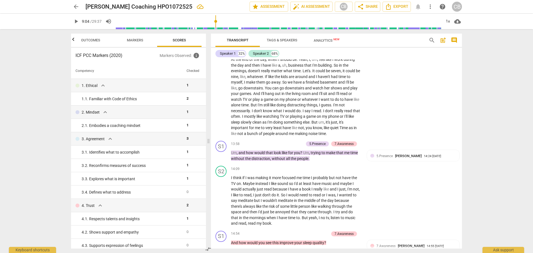
scroll to position [1776, 0]
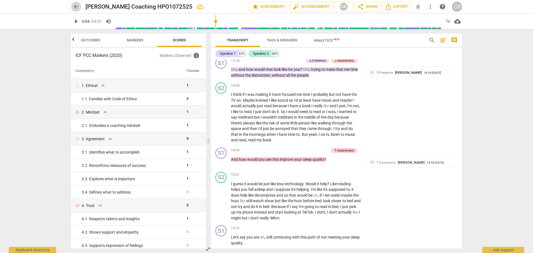
click at [73, 6] on span "arrow_back" at bounding box center [76, 6] width 7 height 7
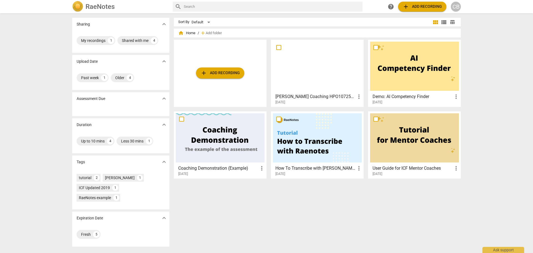
click at [443, 22] on span "view_list" at bounding box center [443, 22] width 7 height 7
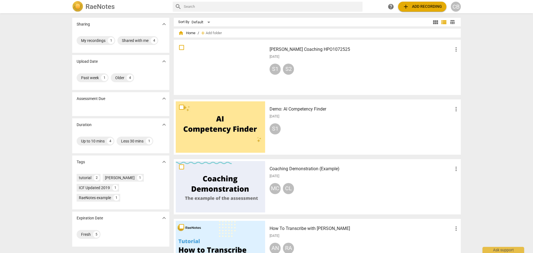
click at [419, 5] on span "add Add recording" at bounding box center [421, 6] width 39 height 7
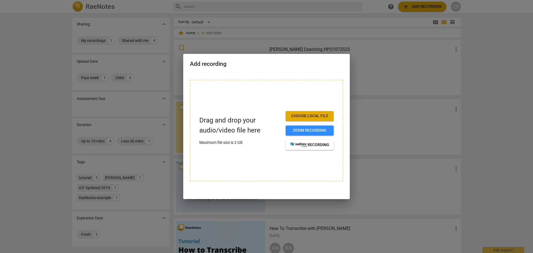
click at [308, 116] on span "Choose local file" at bounding box center [309, 116] width 39 height 6
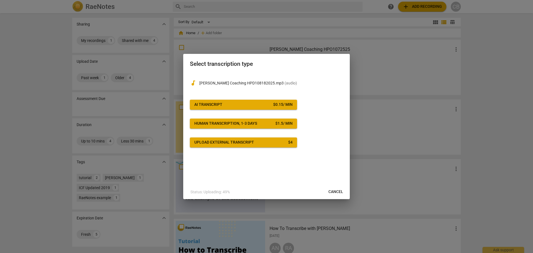
click at [254, 102] on span "AI Transcript $ 0.15 / min" at bounding box center [243, 105] width 98 height 6
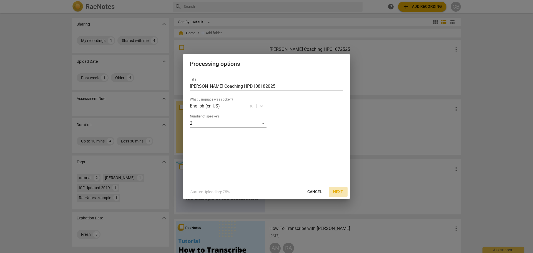
click at [339, 192] on span "Next" at bounding box center [338, 192] width 10 height 6
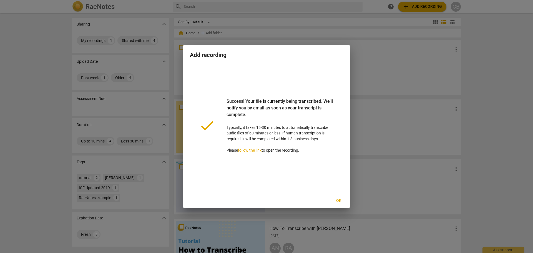
click at [336, 201] on span "Ok" at bounding box center [338, 201] width 9 height 6
